Goal: Information Seeking & Learning: Learn about a topic

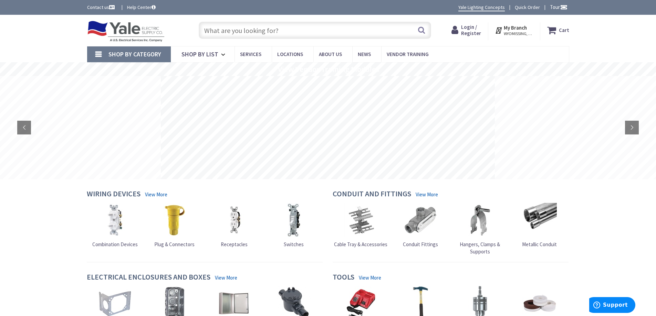
click at [259, 30] on input "text" at bounding box center [315, 30] width 232 height 17
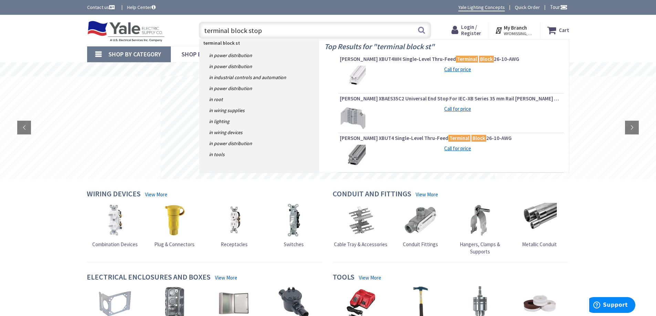
type input "terminal block stops"
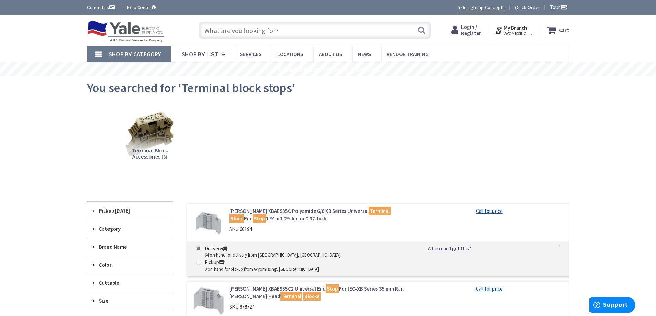
click at [229, 29] on input "text" at bounding box center [315, 30] width 232 height 17
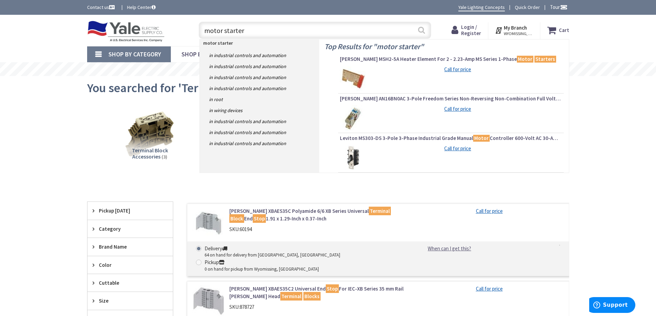
type input "motor starter"
click at [418, 31] on button "Search" at bounding box center [421, 29] width 9 height 15
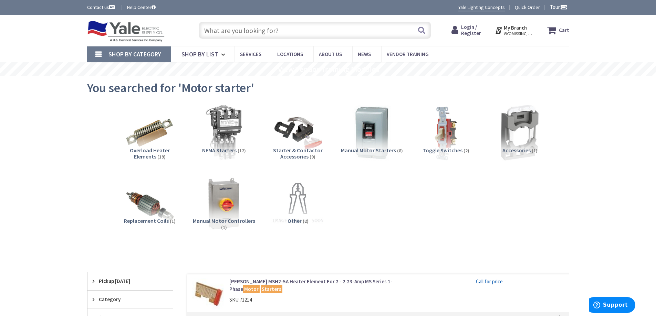
click at [228, 148] on span "NEMA Starters" at bounding box center [219, 150] width 34 height 7
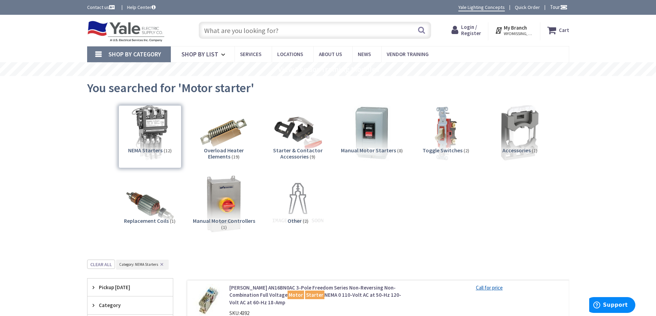
click at [230, 189] on img at bounding box center [223, 203] width 62 height 62
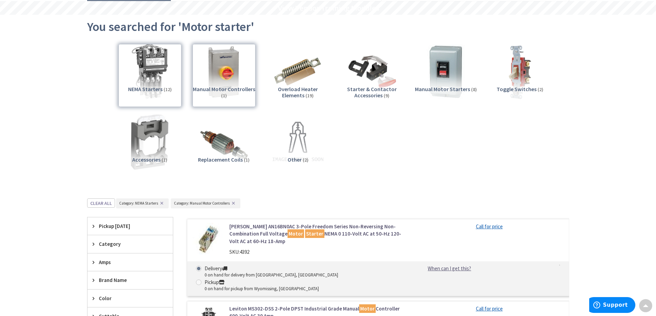
scroll to position [53, 0]
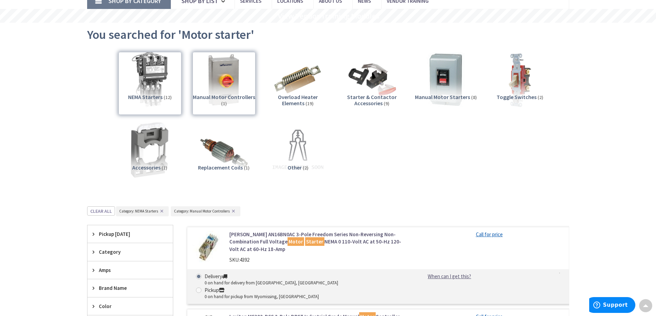
click at [161, 93] on div "NEMA Starters (12)" at bounding box center [149, 83] width 63 height 63
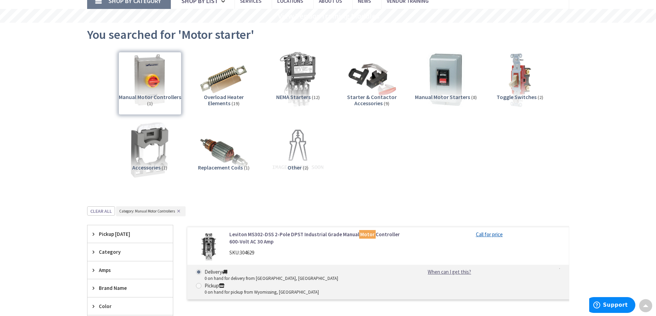
click at [159, 80] on div "Manual Motor Controllers (1)" at bounding box center [149, 83] width 63 height 63
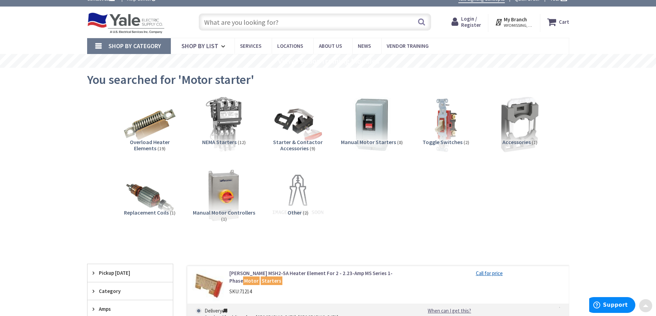
scroll to position [0, 0]
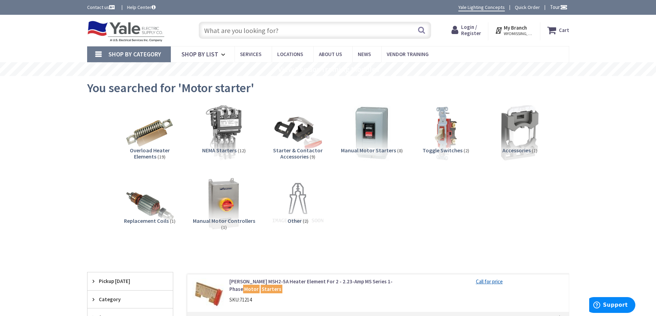
click at [147, 53] on span "Shop By Category" at bounding box center [134, 54] width 53 height 8
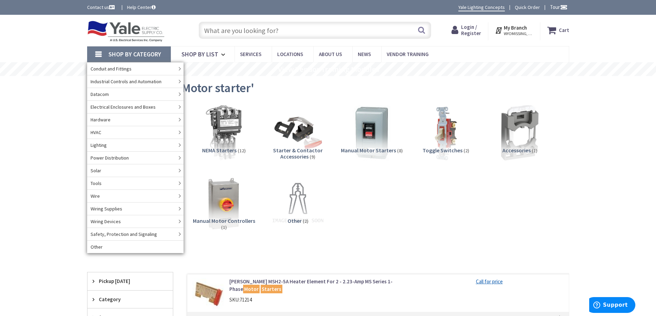
click at [108, 29] on img at bounding box center [126, 31] width 78 height 21
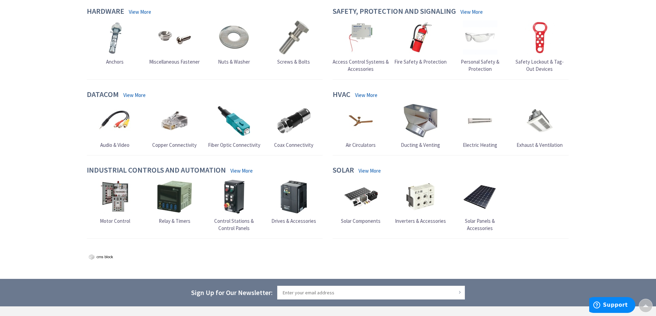
scroll to position [516, 0]
click at [117, 222] on span "Motor Control" at bounding box center [115, 220] width 30 height 7
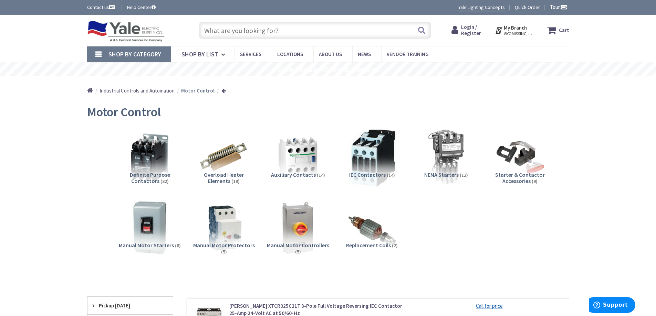
click at [382, 161] on img at bounding box center [371, 157] width 62 height 62
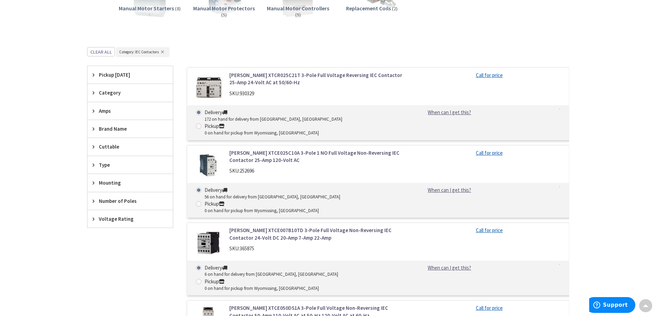
scroll to position [181, 0]
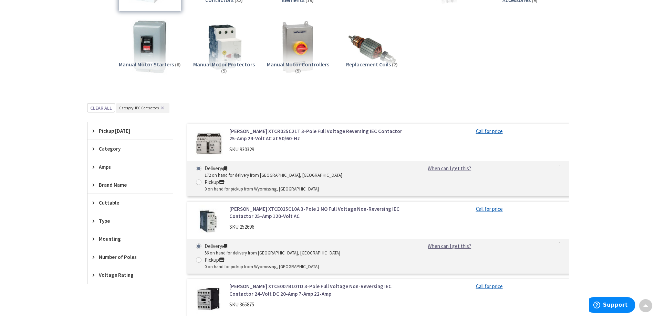
click at [255, 205] on link "[PERSON_NAME] XTCE025C10A 3-Pole 1 NO Full Voltage Non-Reversing IEC Contactor …" at bounding box center [316, 212] width 175 height 15
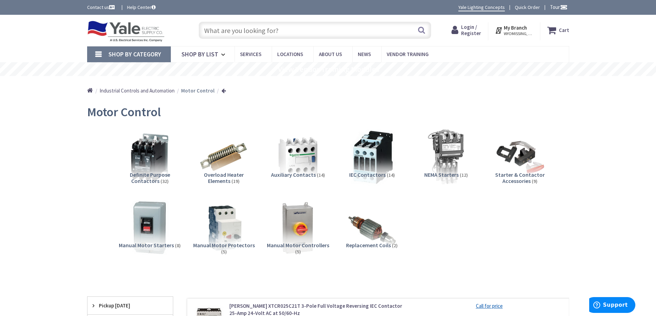
drag, startPoint x: 637, startPoint y: 11, endPoint x: 635, endPoint y: 15, distance: 4.5
click at [637, 12] on div "Contact us Help Center Yale Lighting Concepts Quick Order Tour" at bounding box center [328, 7] width 656 height 15
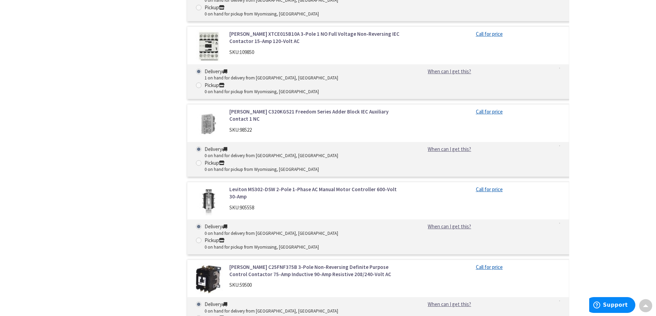
scroll to position [3958, 0]
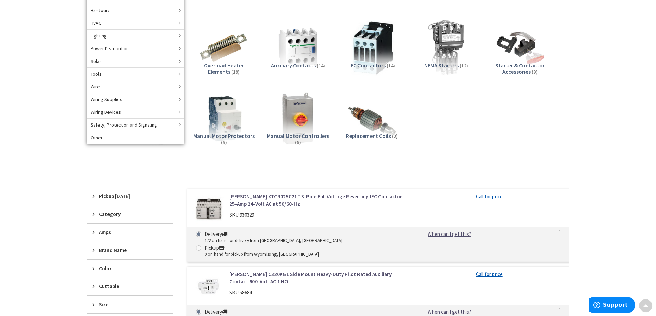
scroll to position [20, 0]
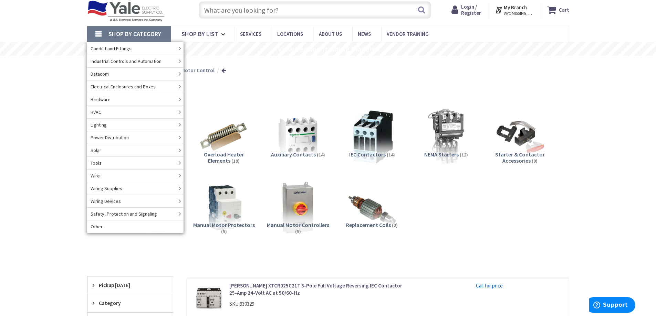
click at [231, 227] on span "Manual Motor Protectors" at bounding box center [224, 225] width 62 height 7
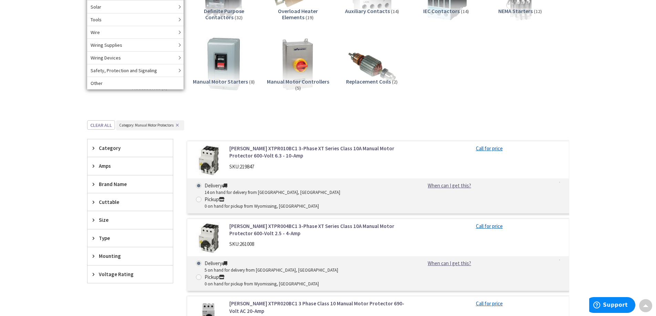
scroll to position [43, 0]
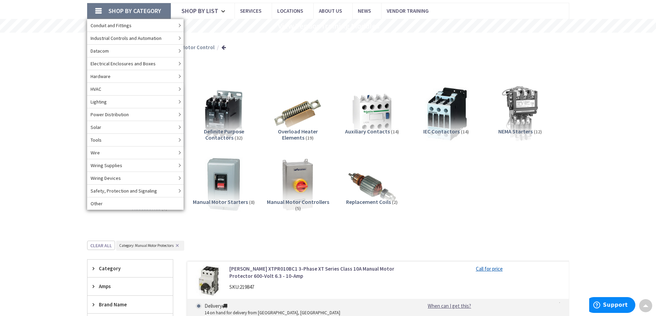
click at [137, 11] on span "Shop By Category" at bounding box center [134, 11] width 53 height 8
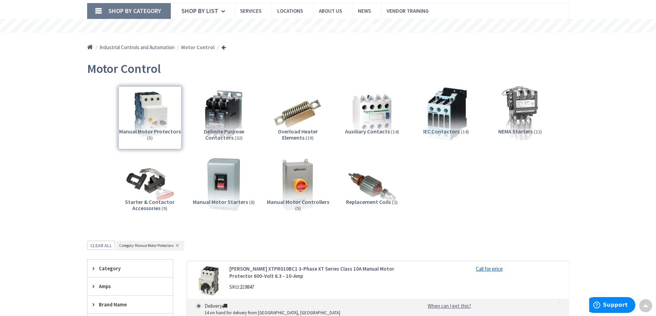
click at [137, 11] on span "Shop By Category" at bounding box center [134, 11] width 53 height 8
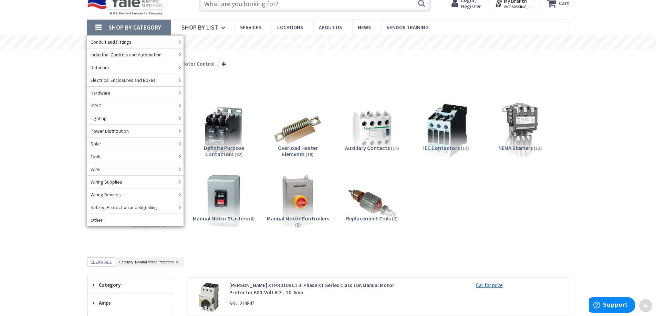
scroll to position [0, 0]
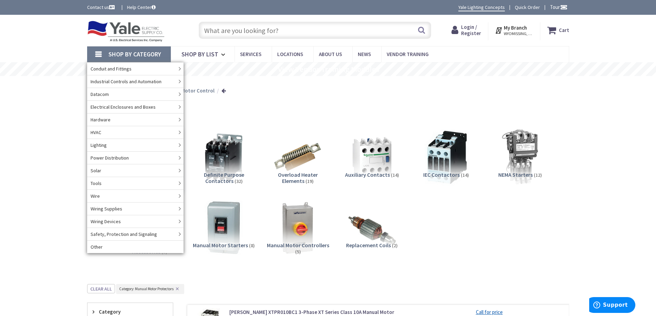
click at [128, 29] on img at bounding box center [126, 31] width 78 height 21
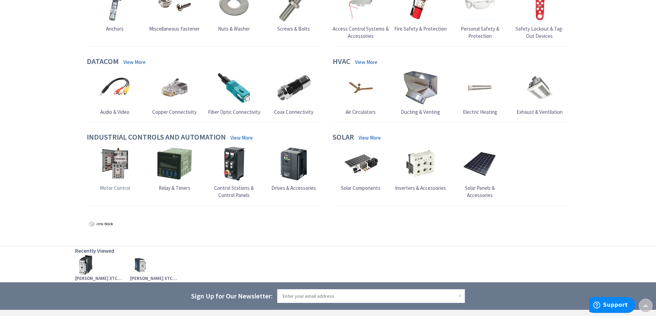
scroll to position [537, 0]
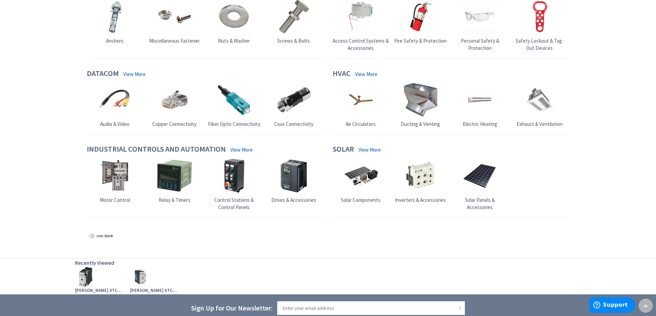
click at [167, 176] on img at bounding box center [174, 176] width 34 height 34
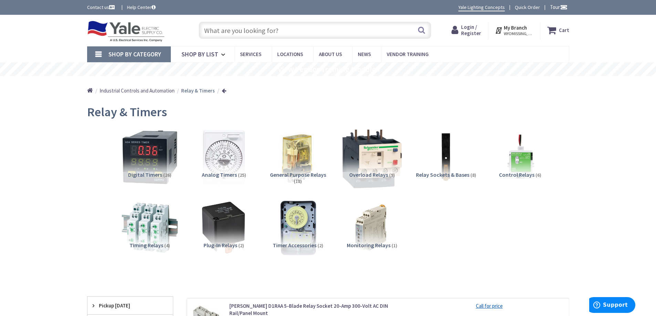
click at [375, 158] on img at bounding box center [371, 157] width 62 height 62
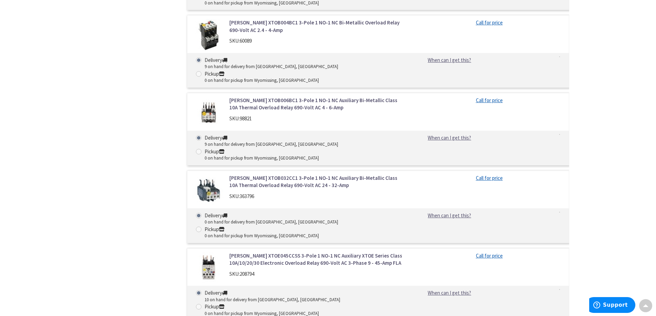
scroll to position [525, 0]
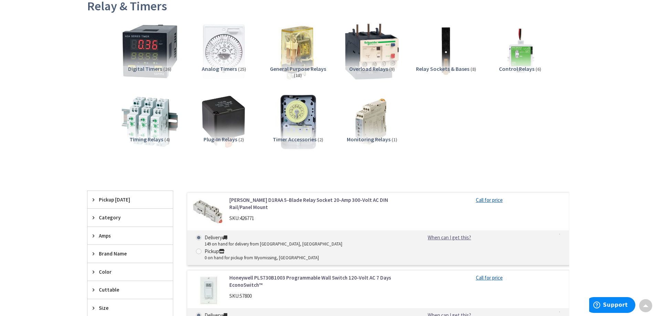
click at [299, 54] on img at bounding box center [297, 51] width 62 height 62
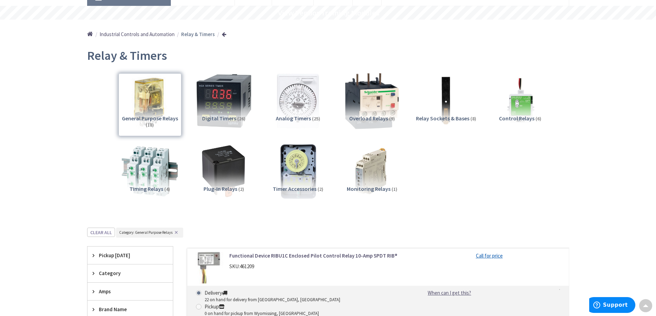
scroll to position [9, 0]
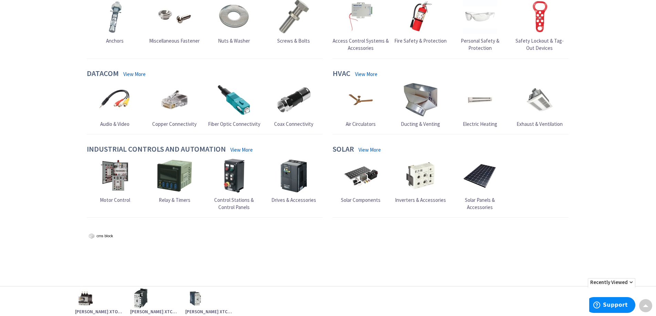
click at [234, 170] on img at bounding box center [234, 176] width 34 height 34
click at [291, 175] on img at bounding box center [293, 176] width 34 height 34
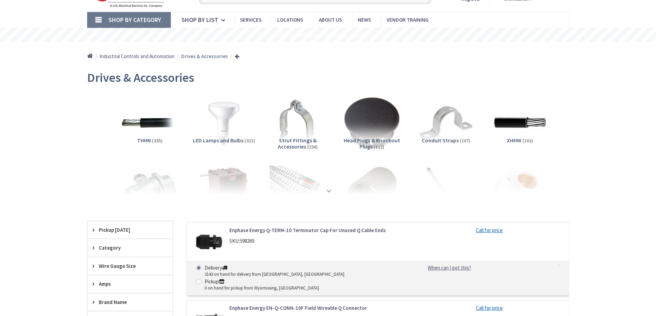
scroll to position [34, 0]
click at [328, 192] on strong at bounding box center [329, 191] width 8 height 8
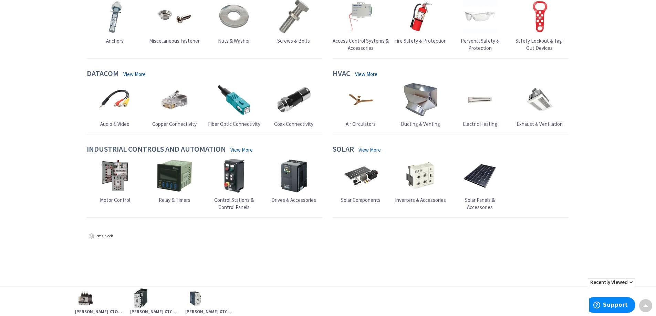
click at [484, 183] on img at bounding box center [480, 176] width 34 height 34
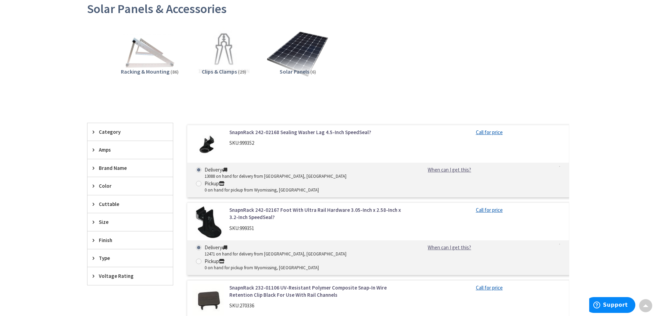
click at [292, 63] on img at bounding box center [297, 54] width 62 height 62
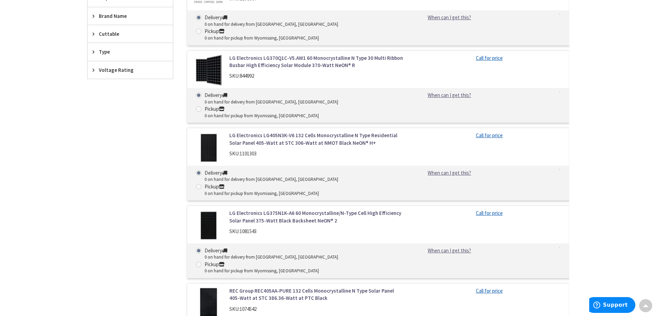
scroll to position [110, 0]
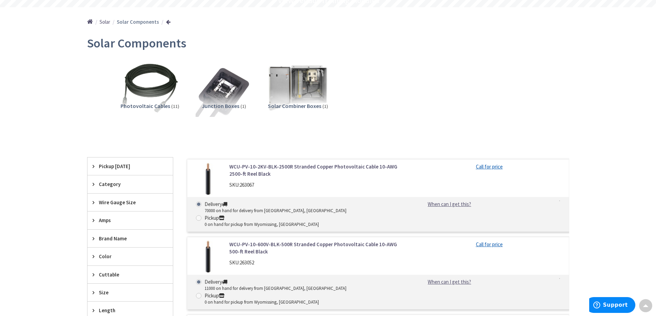
click at [304, 86] on img at bounding box center [297, 88] width 62 height 62
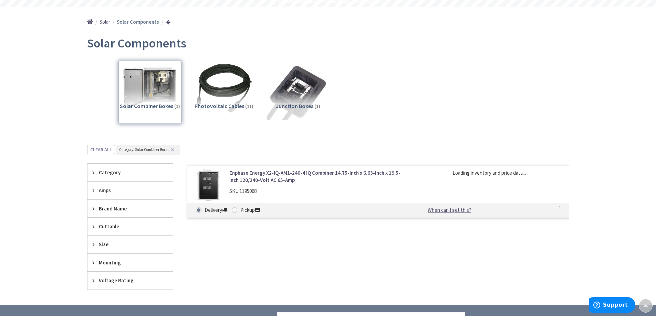
scroll to position [214, 0]
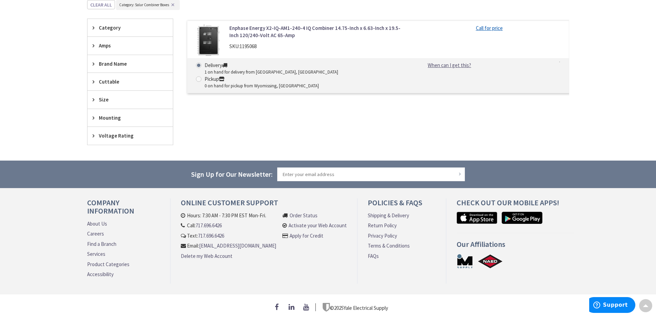
click at [274, 31] on link "Enphase Energy X2-IQ-AM1-240-4 IQ Combiner 14.75-Inch x 6.63-Inch x 19.5-Inch 1…" at bounding box center [316, 31] width 175 height 15
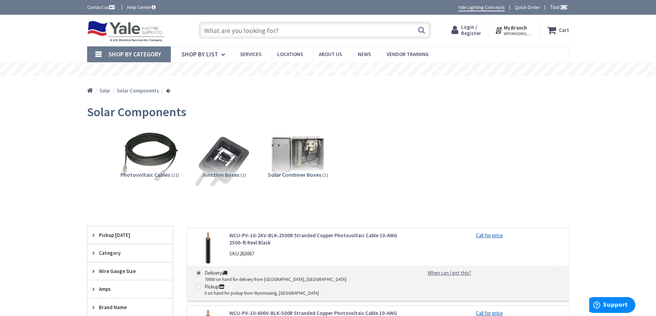
click at [112, 27] on img at bounding box center [126, 31] width 78 height 21
